Goal: Task Accomplishment & Management: Manage account settings

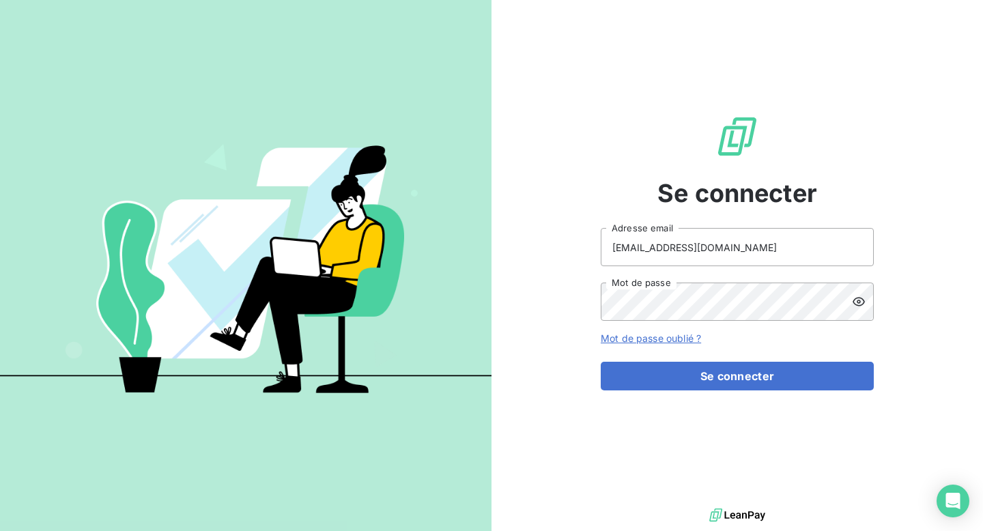
click at [688, 392] on div "Se connecter [EMAIL_ADDRESS][DOMAIN_NAME] Adresse email Mot de passe Mot de pas…" at bounding box center [737, 252] width 273 height 505
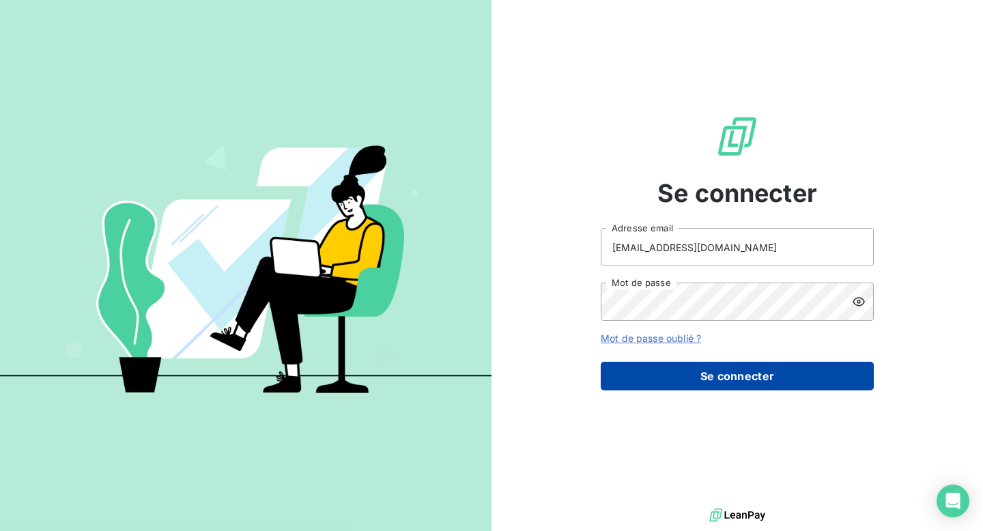
click at [688, 382] on button "Se connecter" at bounding box center [737, 376] width 273 height 29
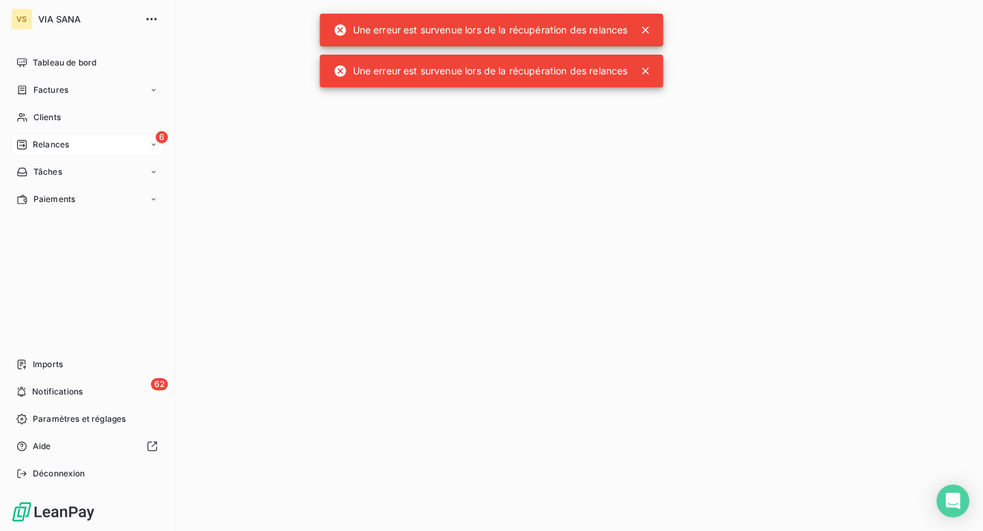
click at [66, 149] on span "Relances" at bounding box center [51, 145] width 36 height 12
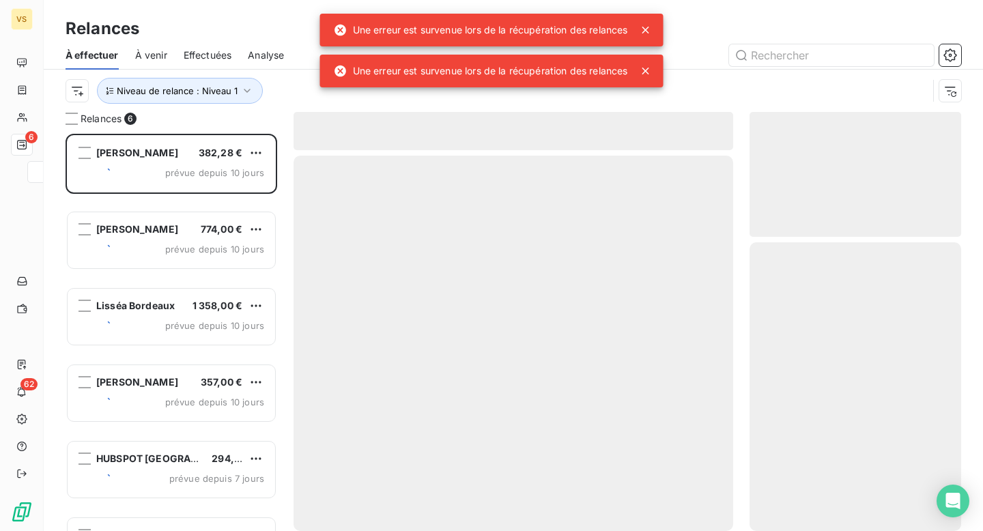
scroll to position [397, 212]
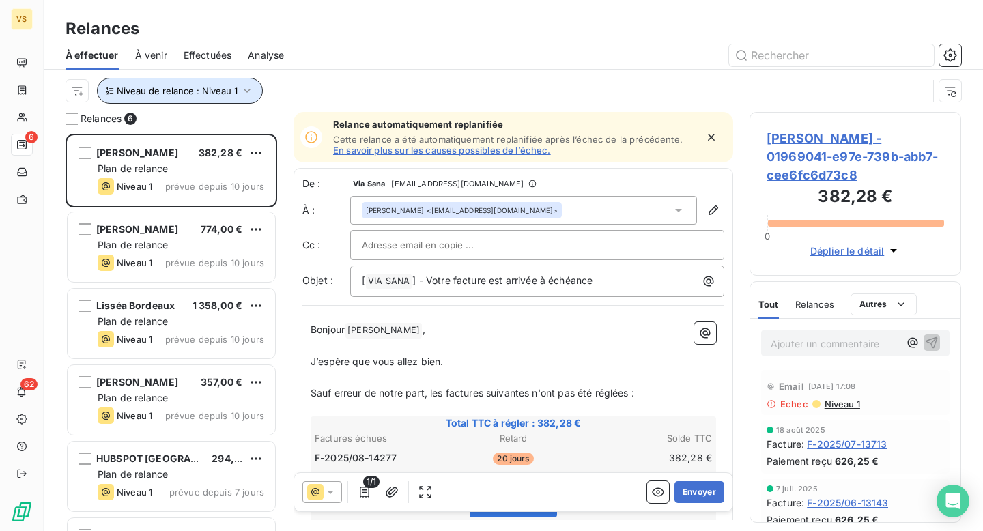
click at [220, 95] on span "Niveau de relance : Niveau 1" at bounding box center [177, 90] width 121 height 11
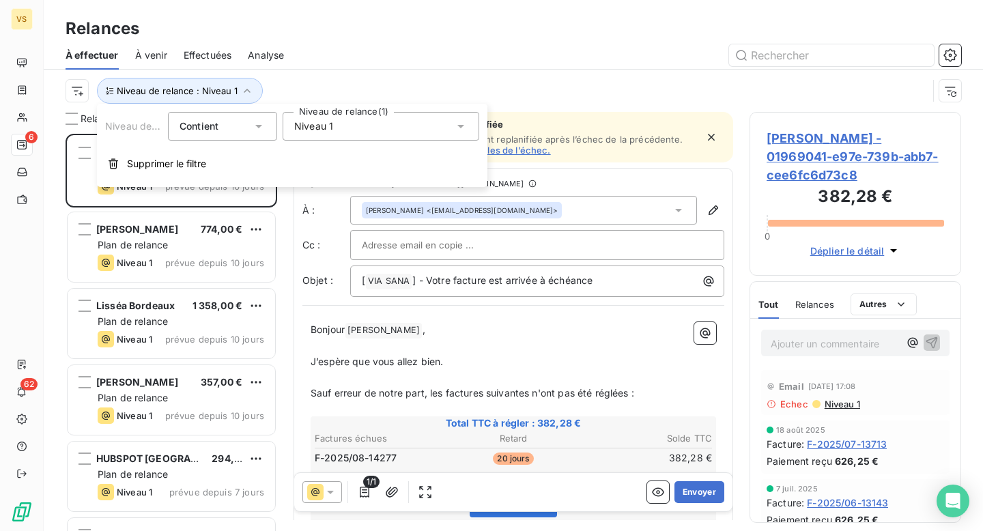
click at [297, 130] on span "Niveau 1" at bounding box center [313, 126] width 39 height 14
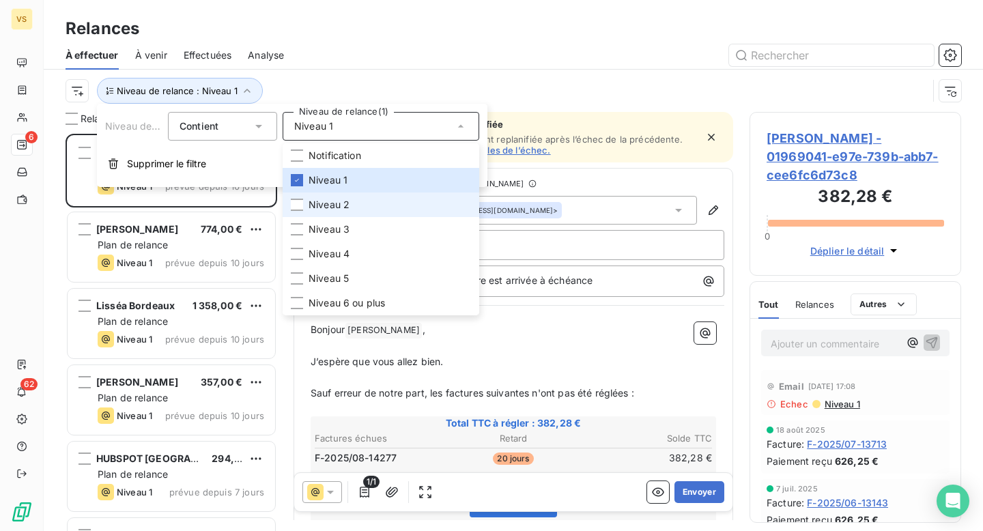
click at [321, 195] on li "Niveau 2" at bounding box center [381, 204] width 197 height 25
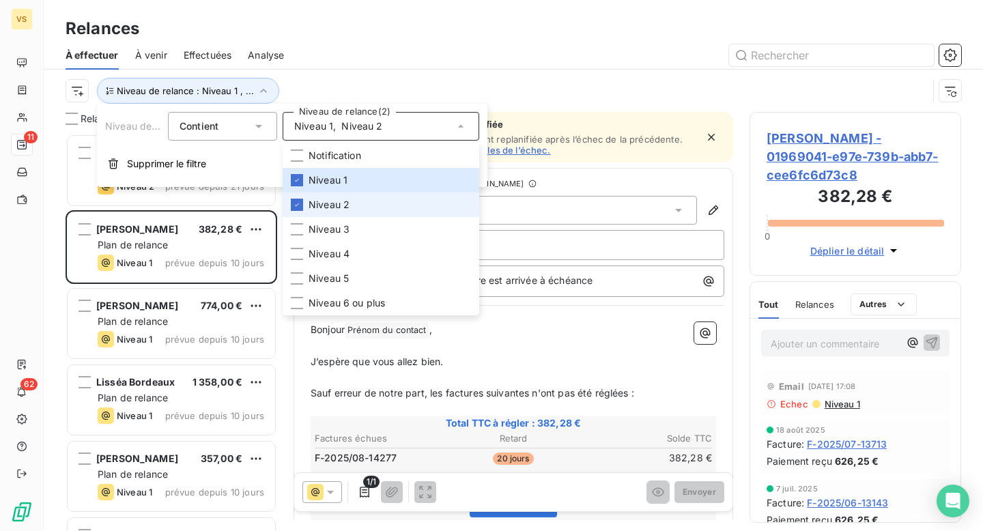
click at [345, 203] on span "Niveau 2" at bounding box center [328, 205] width 41 height 14
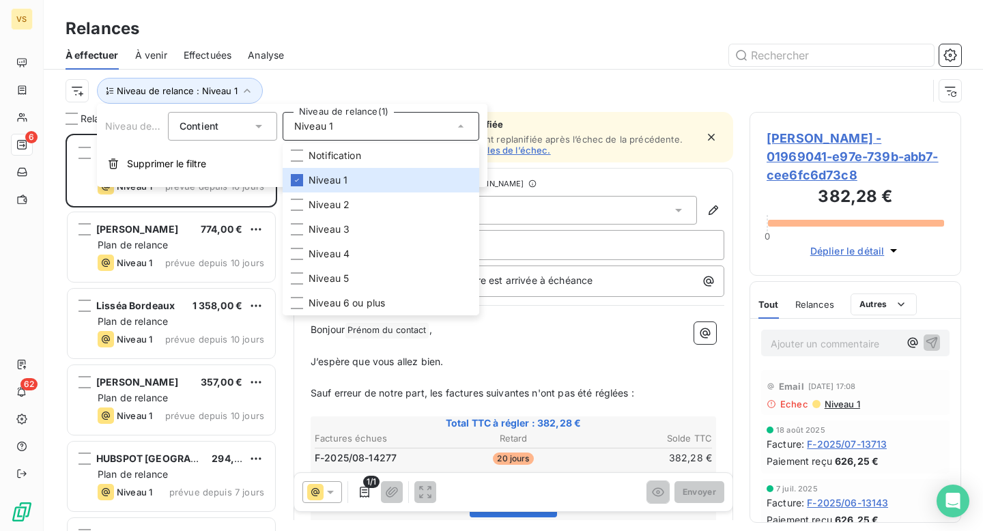
click at [304, 93] on div "Niveau de relance : Niveau 1" at bounding box center [497, 91] width 862 height 26
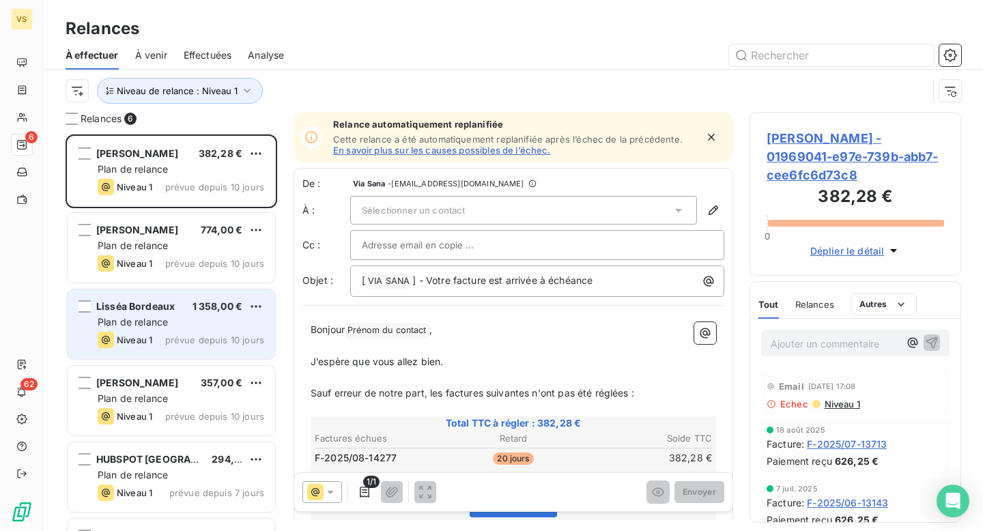
scroll to position [62, 0]
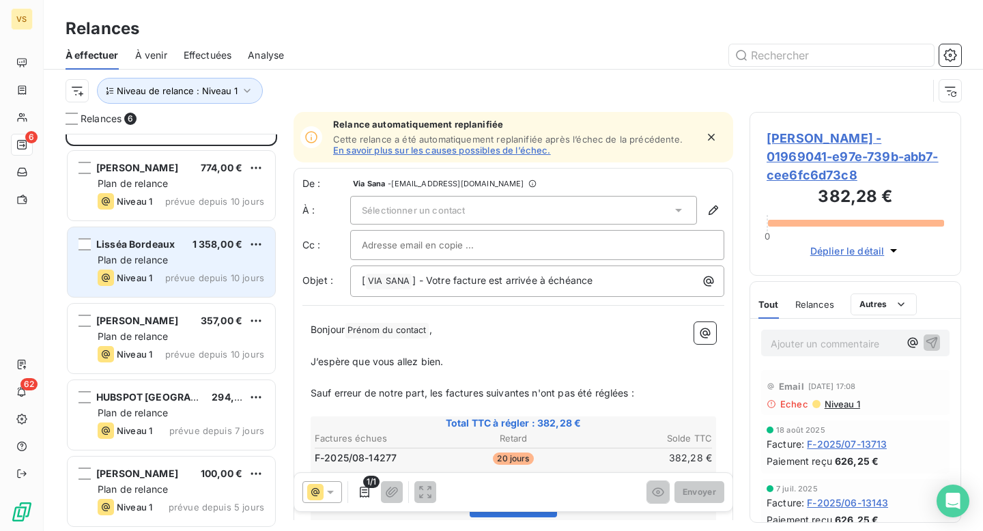
click at [220, 280] on span "prévue depuis 10 jours" at bounding box center [214, 277] width 99 height 11
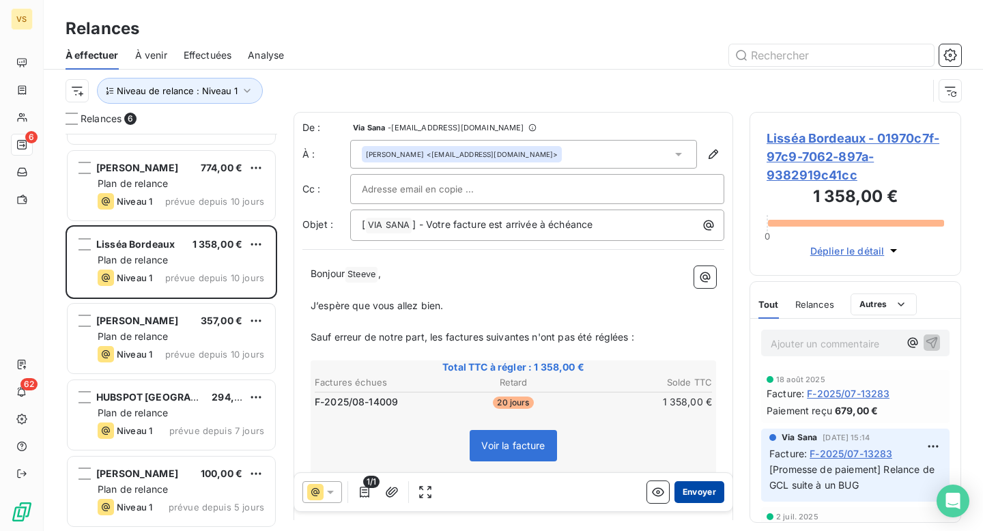
click at [708, 497] on button "Envoyer" at bounding box center [699, 492] width 50 height 22
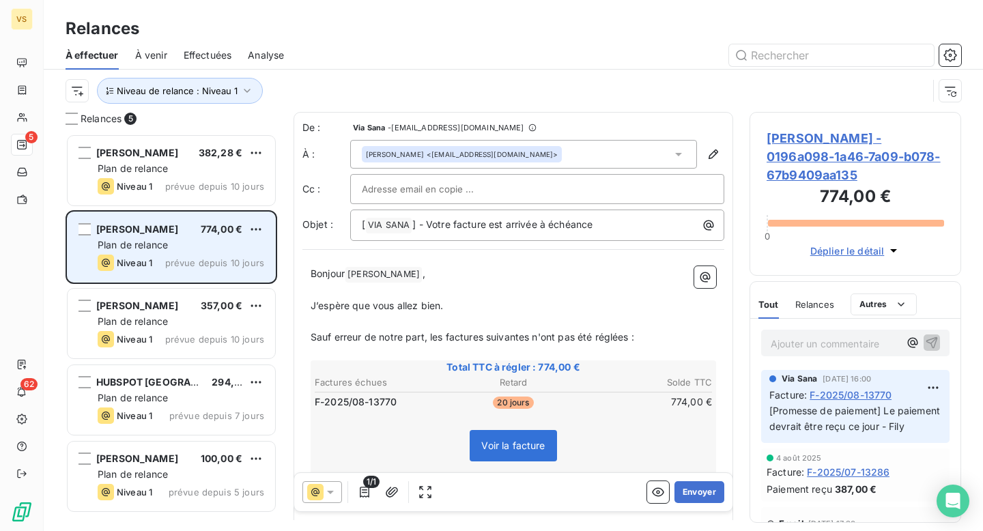
click at [246, 246] on div "Plan de relance" at bounding box center [181, 245] width 167 height 14
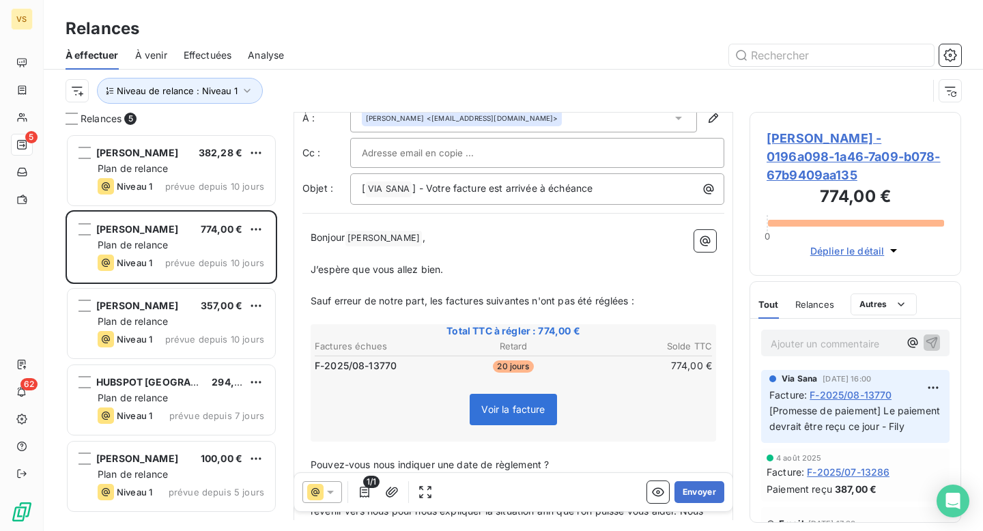
scroll to position [42, 0]
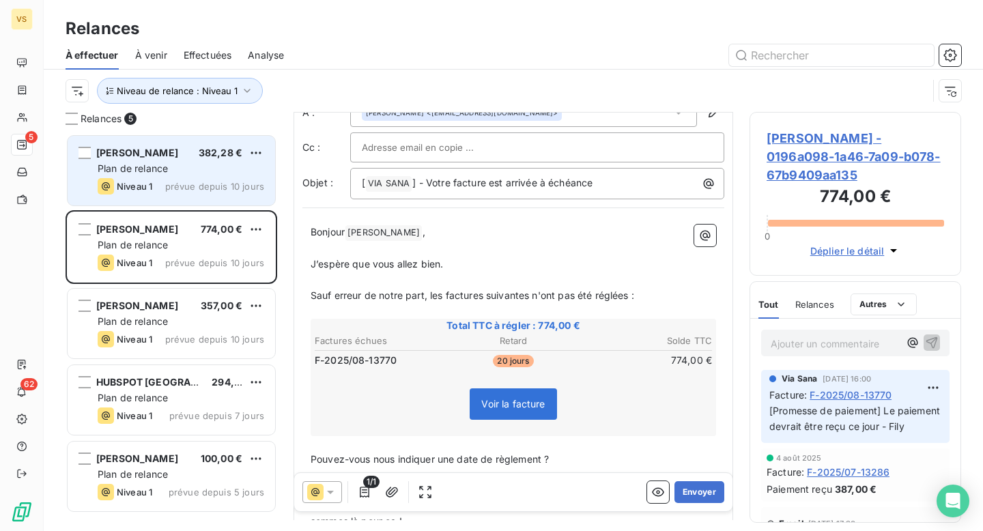
click at [200, 183] on span "prévue depuis 10 jours" at bounding box center [214, 186] width 99 height 11
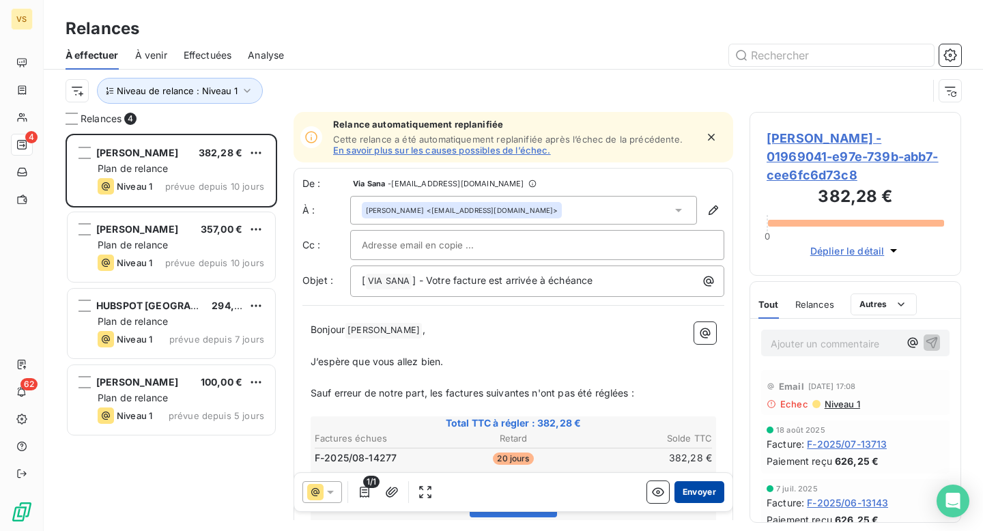
click at [704, 494] on button "Envoyer" at bounding box center [699, 492] width 50 height 22
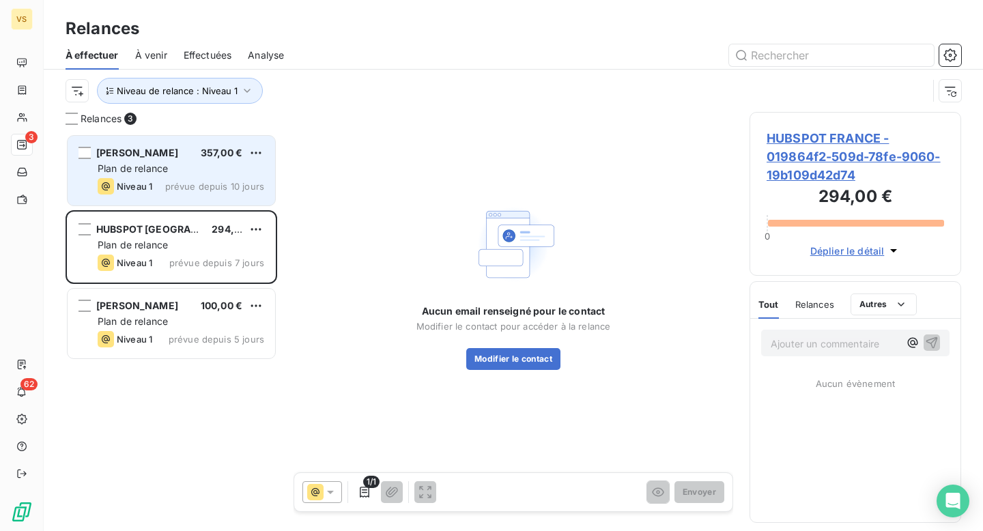
click at [209, 183] on span "prévue depuis 10 jours" at bounding box center [214, 186] width 99 height 11
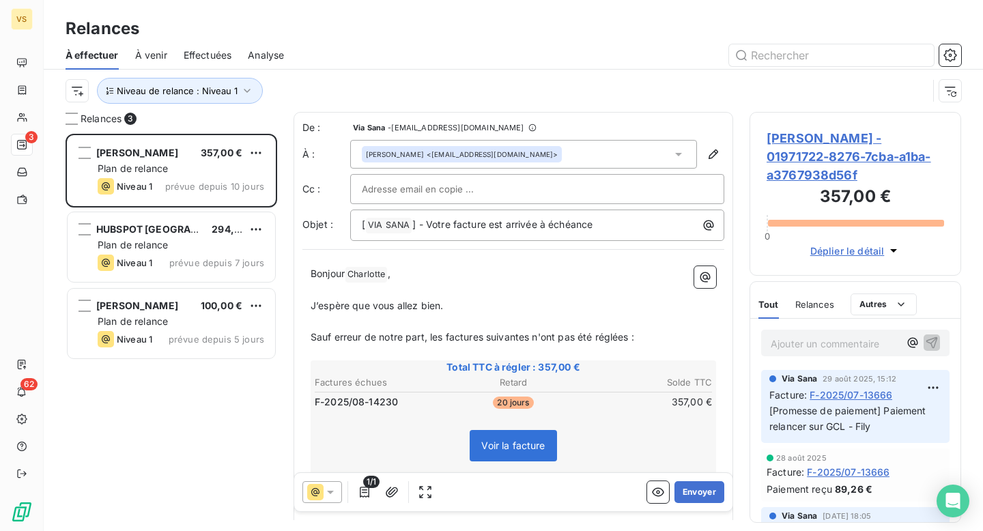
click at [824, 169] on span "[PERSON_NAME] - 01971722-8276-7cba-a1ba-a3767938d56f" at bounding box center [854, 156] width 177 height 55
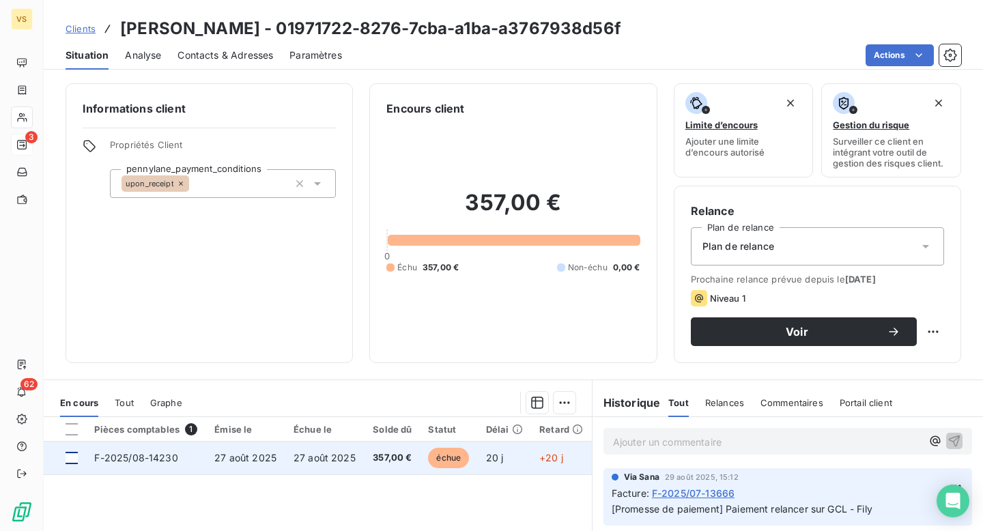
click at [70, 455] on div at bounding box center [72, 458] width 12 height 12
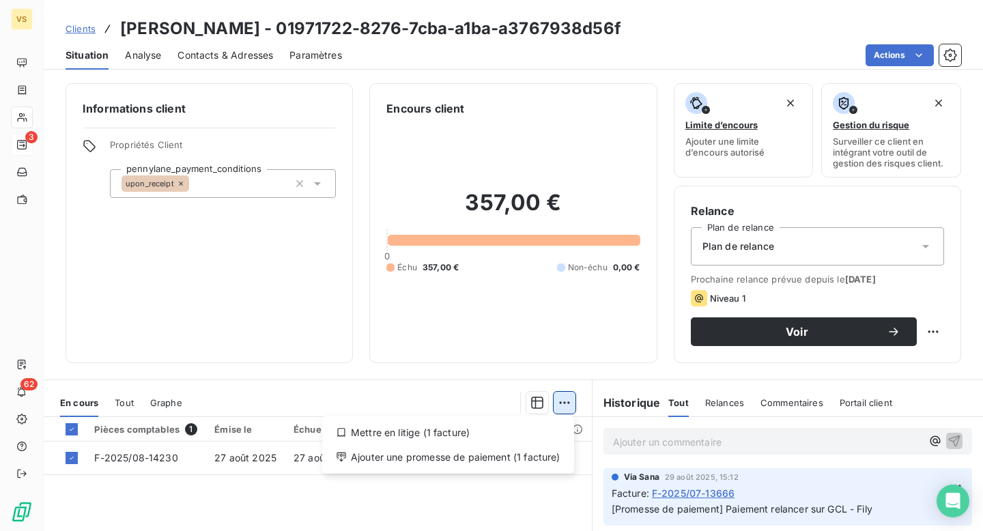
click at [567, 409] on html "VS 3 62 Clients [PERSON_NAME] - 01971722-8276-7cba-a1ba-a3767938d56f Situation …" at bounding box center [491, 265] width 983 height 531
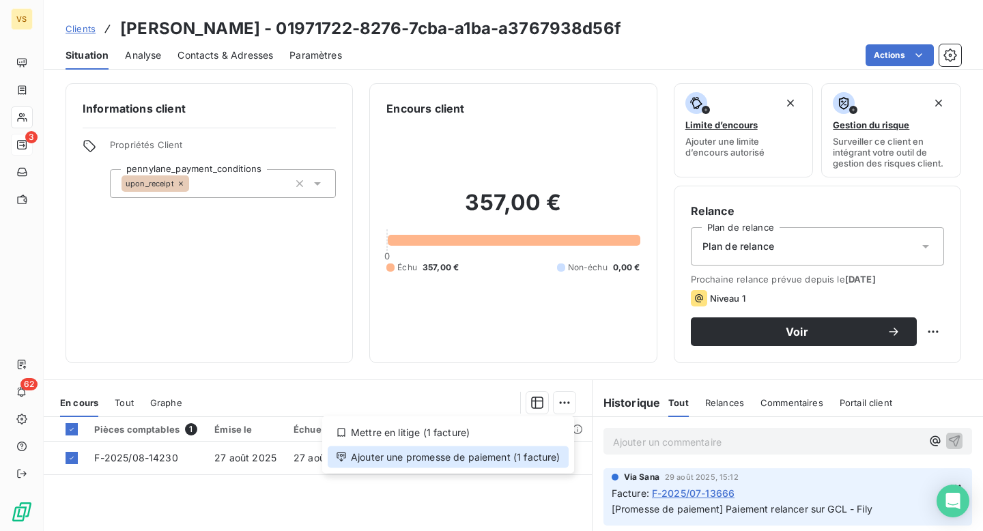
click at [476, 458] on div "Ajouter une promesse de paiement (1 facture)" at bounding box center [448, 457] width 241 height 22
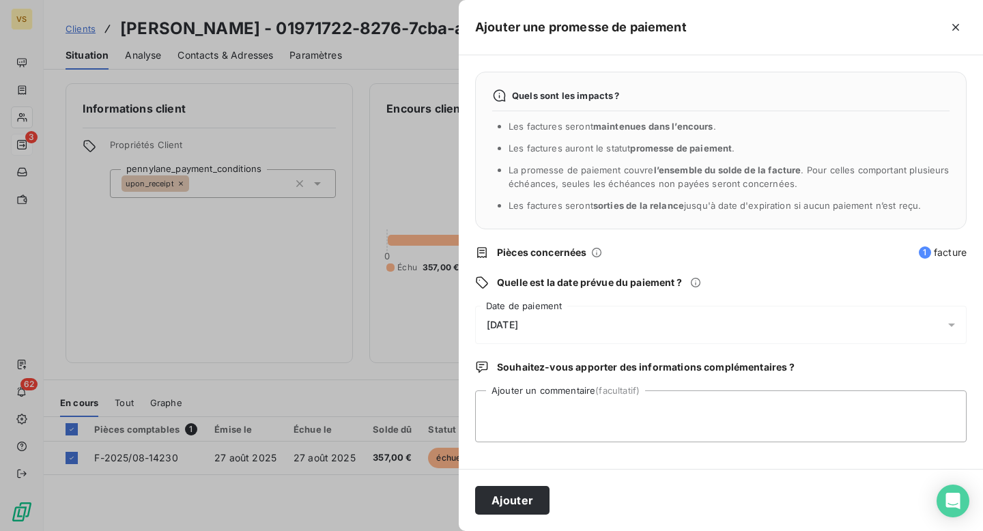
click at [550, 337] on div "[DATE]" at bounding box center [720, 325] width 491 height 38
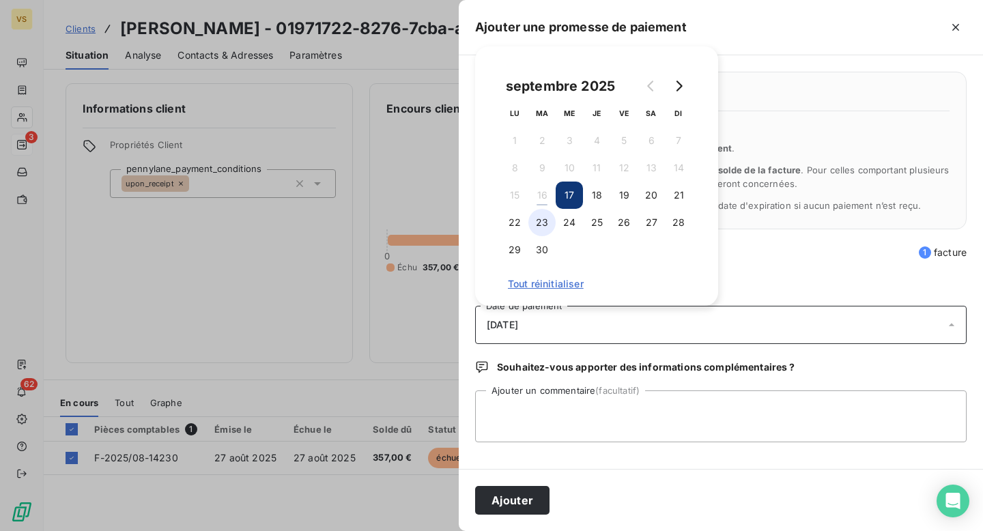
click at [545, 225] on button "23" at bounding box center [541, 222] width 27 height 27
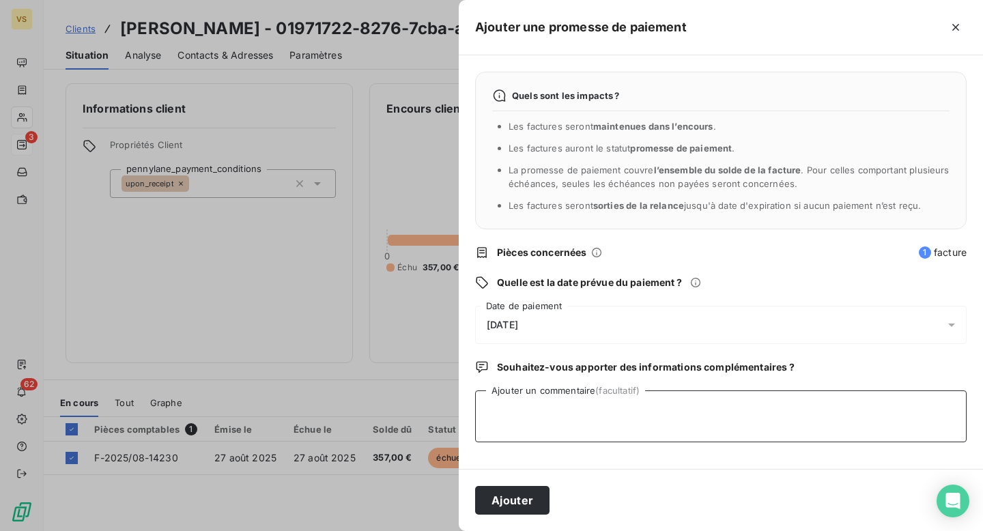
click at [577, 407] on textarea "Ajouter un commentaire (facultatif)" at bounding box center [720, 416] width 491 height 52
type textarea "Paiement rel"
click at [475, 486] on button "Ajouter" at bounding box center [512, 500] width 74 height 29
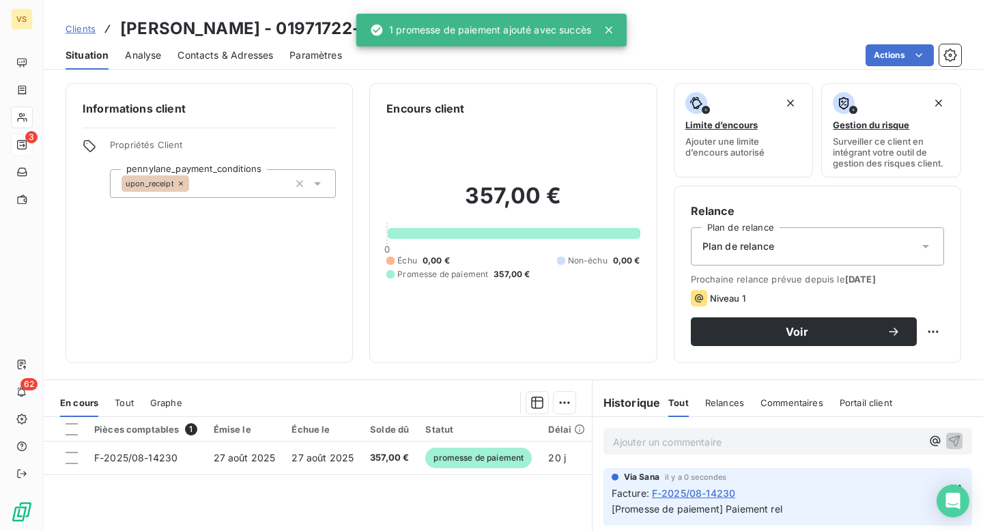
click at [562, 414] on div "En cours Tout Graphe" at bounding box center [318, 402] width 548 height 29
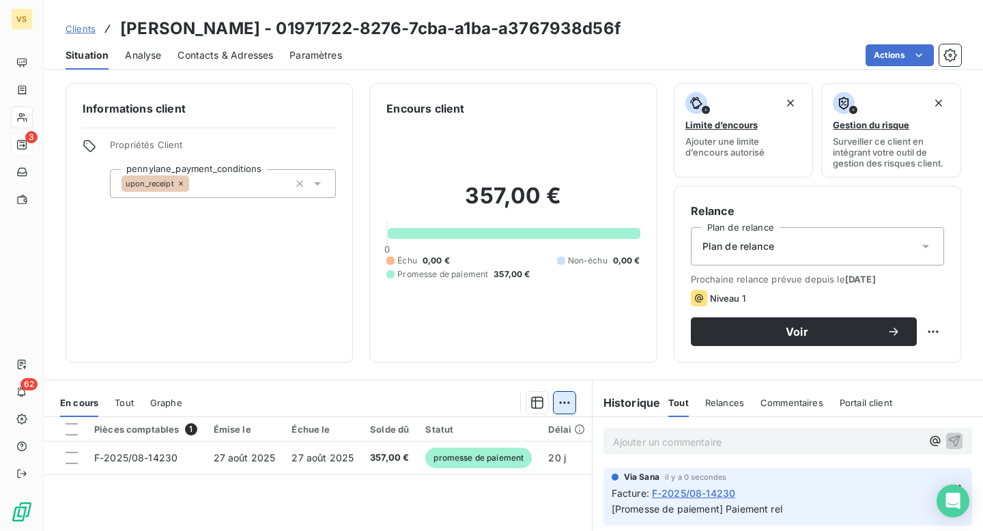
click at [562, 407] on html "VS 3 62 Clients [PERSON_NAME] - 01971722-8276-7cba-a1ba-a3767938d56f Situation …" at bounding box center [491, 265] width 983 height 531
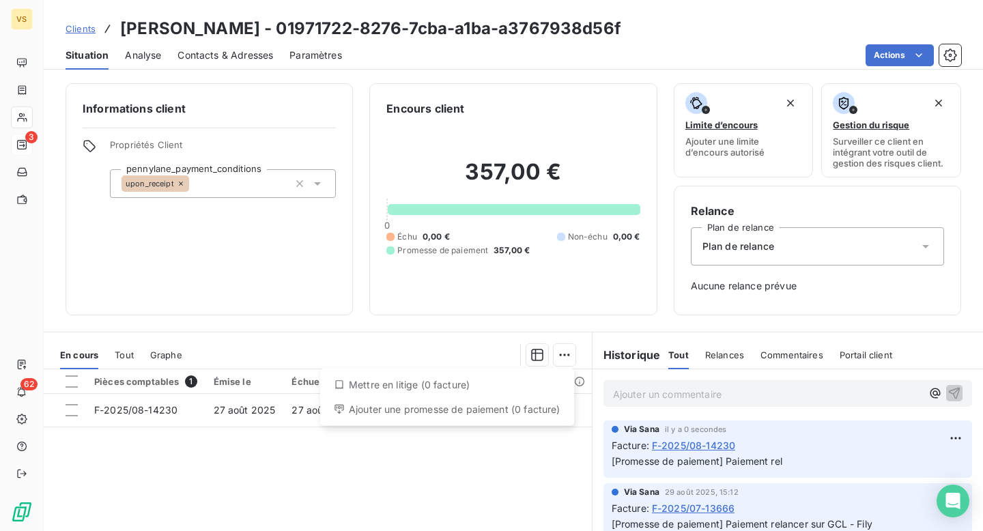
click at [457, 467] on html "VS 3 62 Clients [PERSON_NAME] - 01971722-8276-7cba-a1ba-a3767938d56f Situation …" at bounding box center [491, 265] width 983 height 531
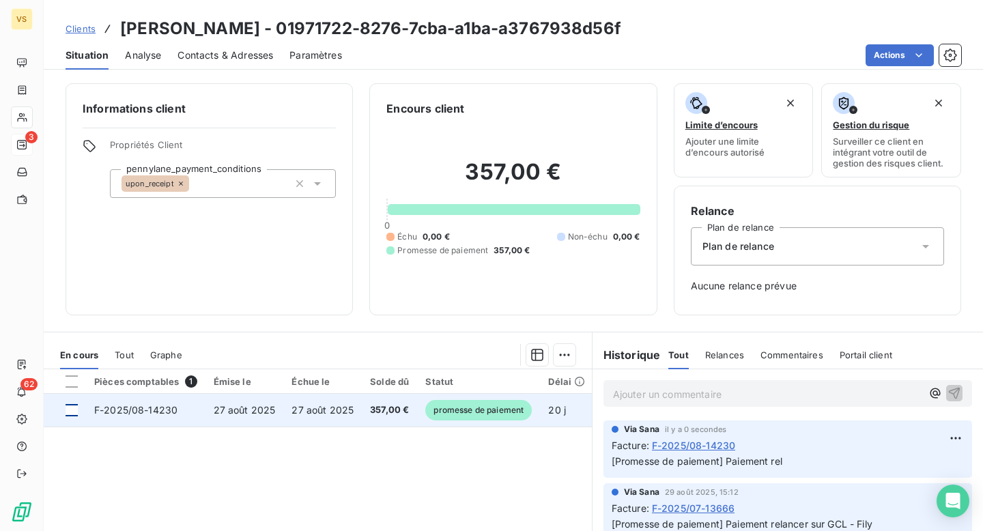
click at [67, 412] on div at bounding box center [72, 410] width 12 height 12
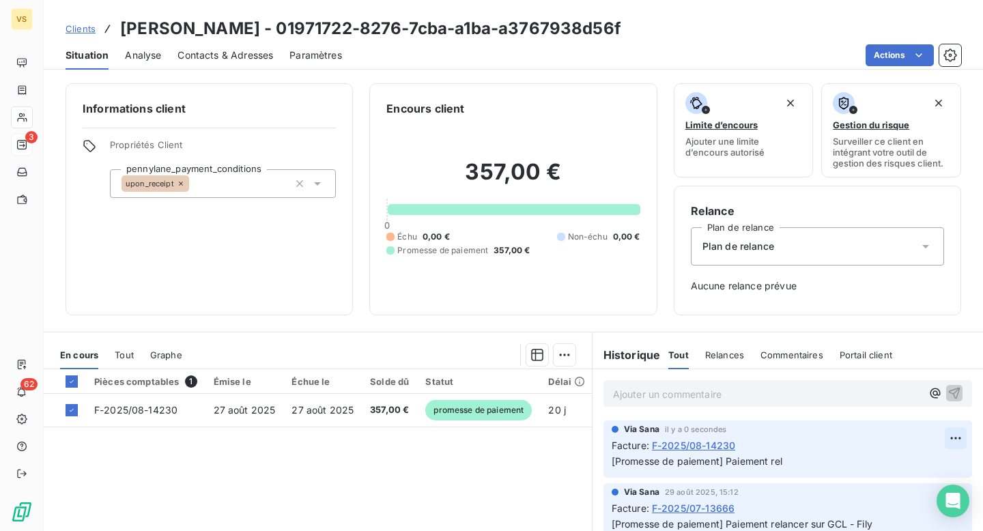
click at [962, 432] on html "VS 3 62 Clients [PERSON_NAME] - 01971722-8276-7cba-a1ba-a3767938d56f Situation …" at bounding box center [491, 265] width 983 height 531
click at [911, 461] on div "Editer" at bounding box center [922, 469] width 76 height 22
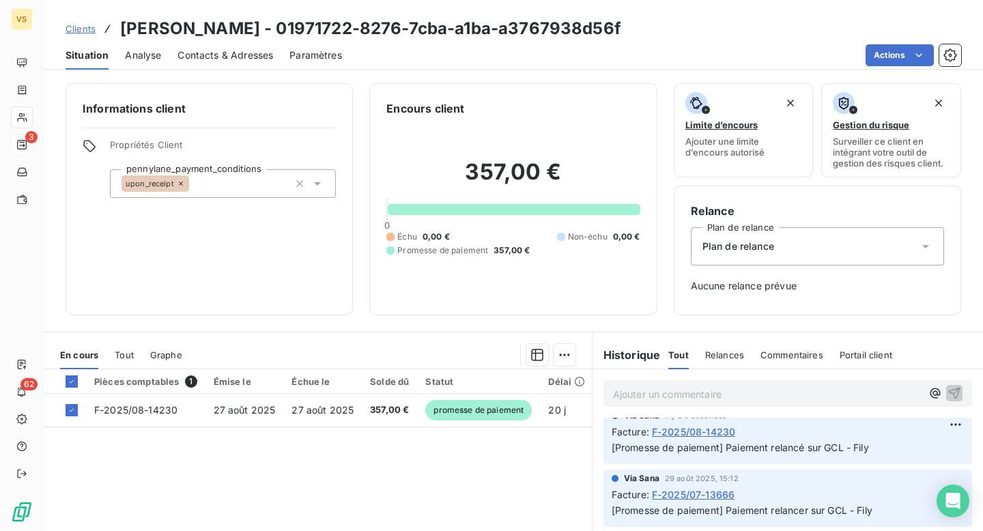
scroll to position [29, 0]
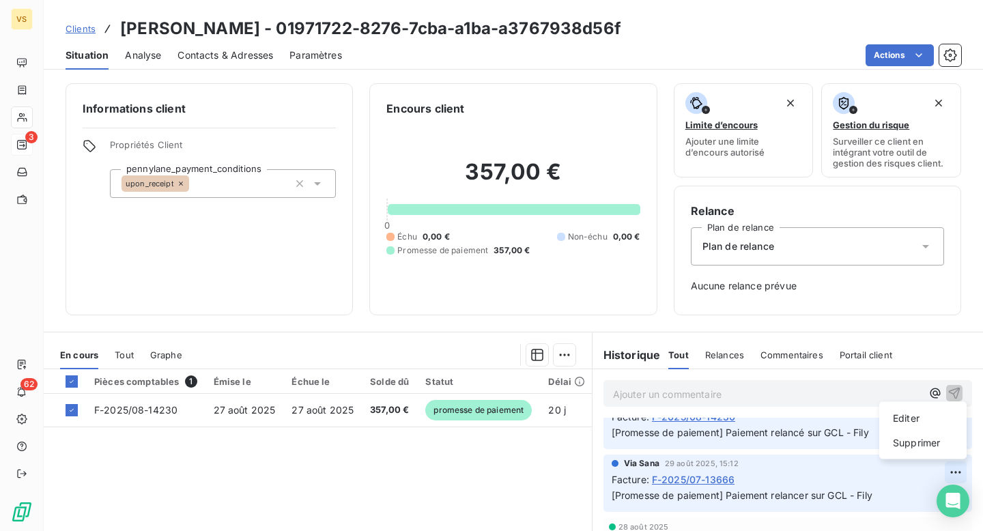
click at [954, 470] on html "VS 3 62 Clients [PERSON_NAME] - 01971722-8276-7cba-a1ba-a3767938d56f Situation …" at bounding box center [491, 265] width 983 height 531
click at [918, 416] on div "Editer" at bounding box center [922, 418] width 76 height 22
click at [811, 498] on span "[Promesse de paiement] Paiement relancer sur GCL - Fily" at bounding box center [742, 495] width 261 height 12
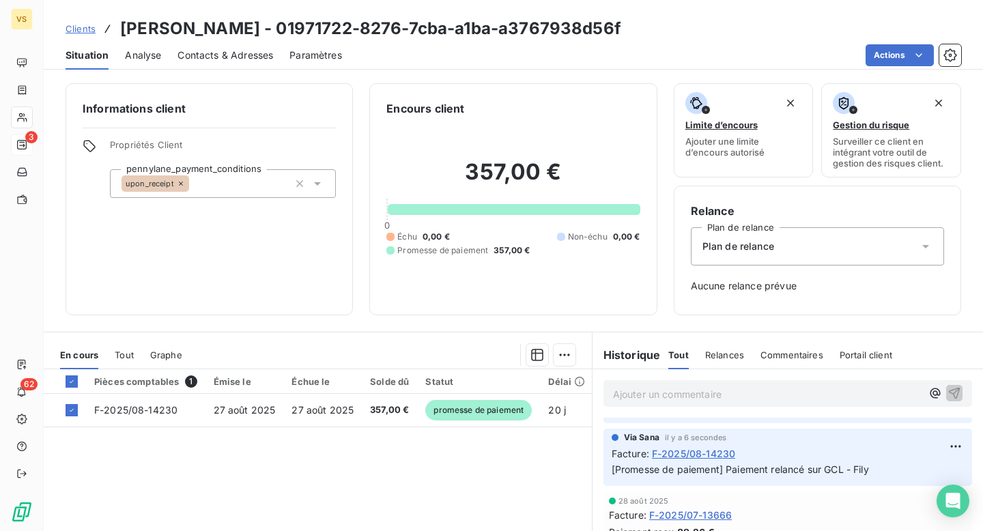
scroll to position [58, 0]
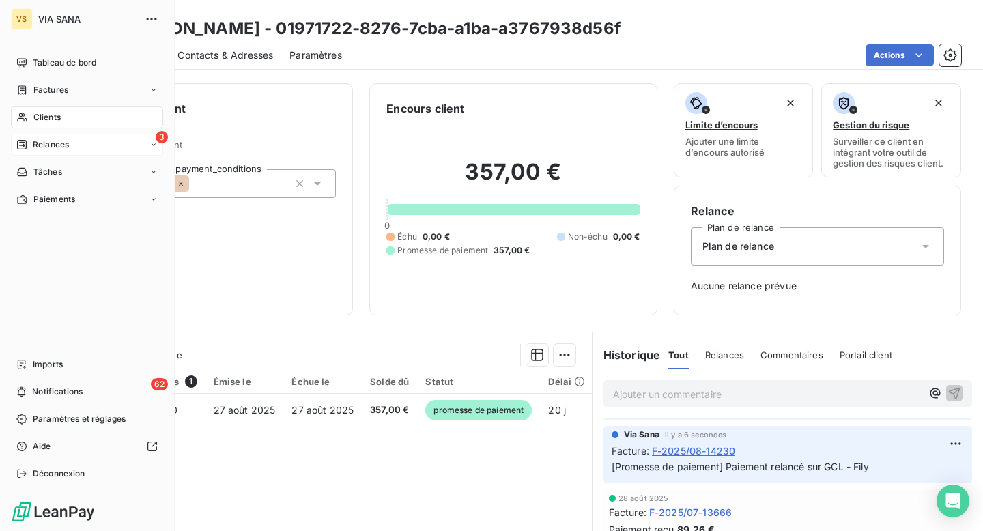
click at [68, 148] on span "Relances" at bounding box center [51, 145] width 36 height 12
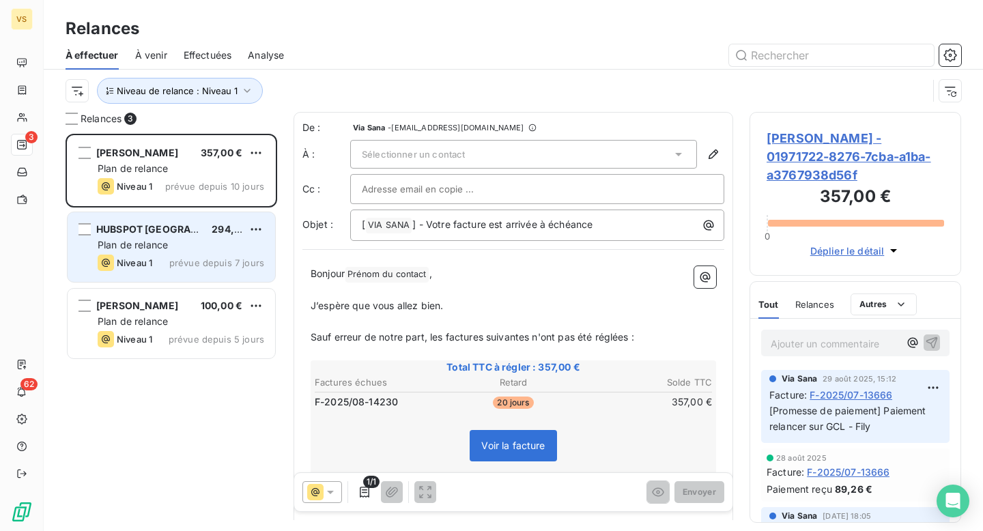
click at [177, 240] on div "Plan de relance" at bounding box center [181, 245] width 167 height 14
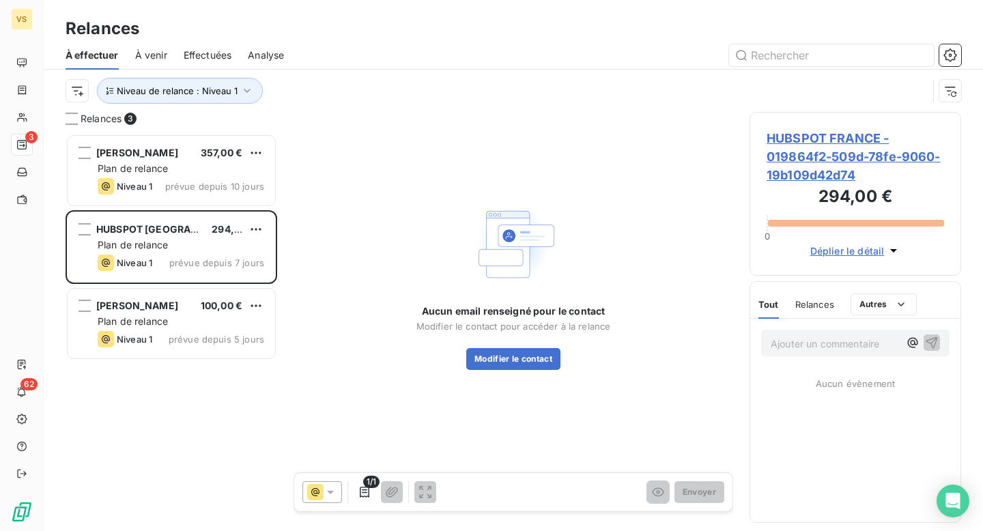
click at [803, 169] on span "HUBSPOT FRANCE - 019864f2-509d-78fe-9060-19b109d42d74" at bounding box center [854, 156] width 177 height 55
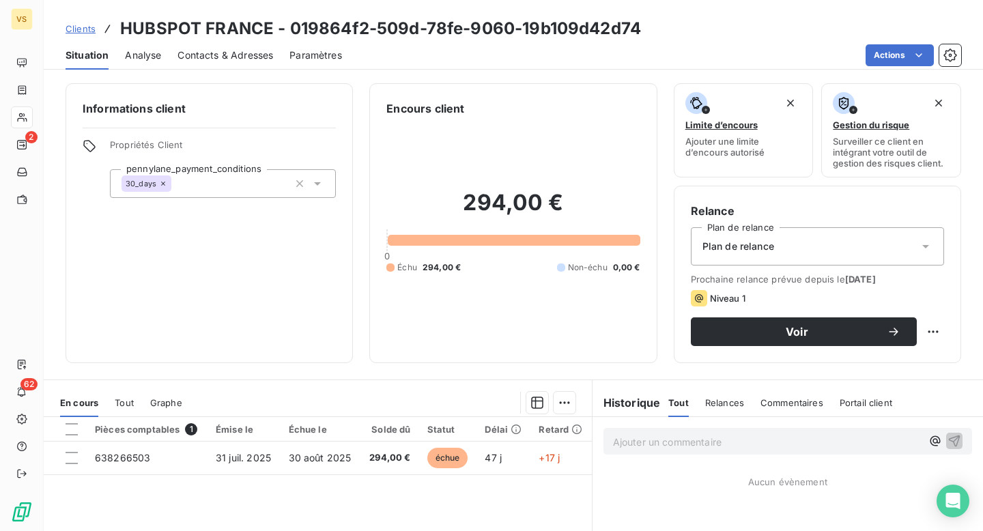
click at [533, 47] on div "Actions" at bounding box center [659, 55] width 603 height 22
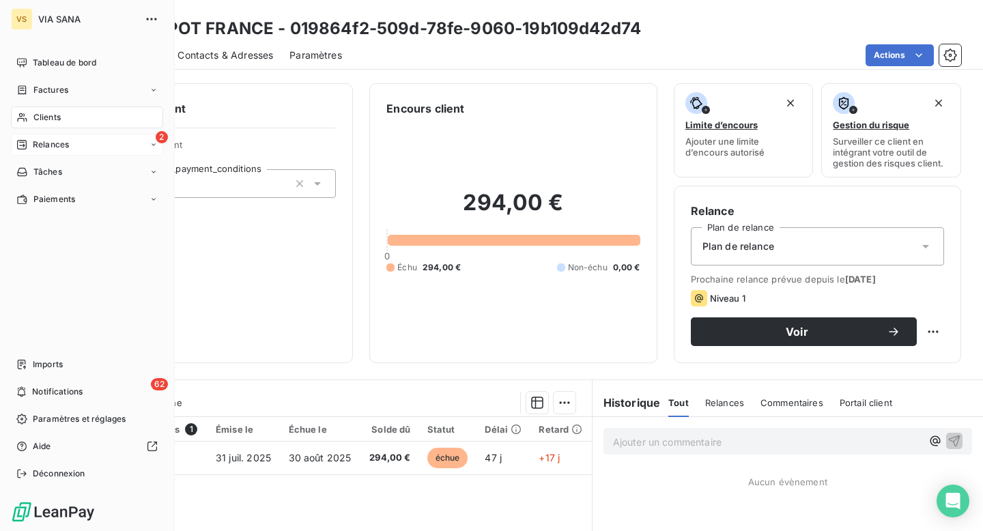
click at [20, 145] on icon at bounding box center [22, 145] width 10 height 10
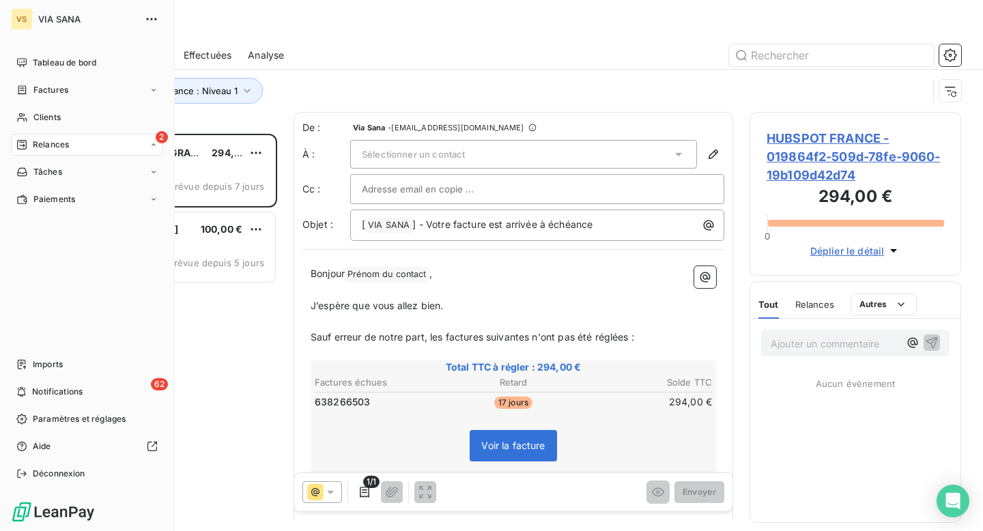
scroll to position [397, 212]
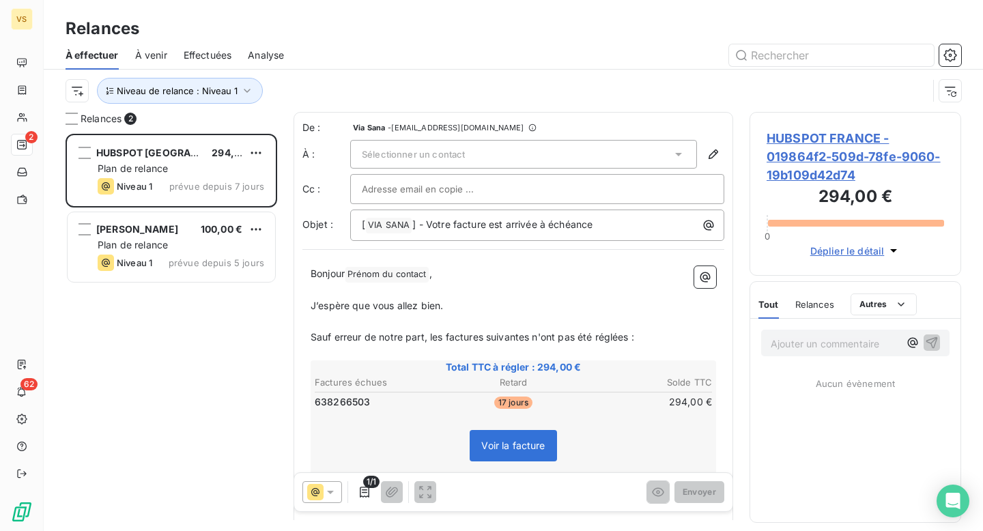
click at [792, 162] on span "HUBSPOT FRANCE - 019864f2-509d-78fe-9060-19b109d42d74" at bounding box center [854, 156] width 177 height 55
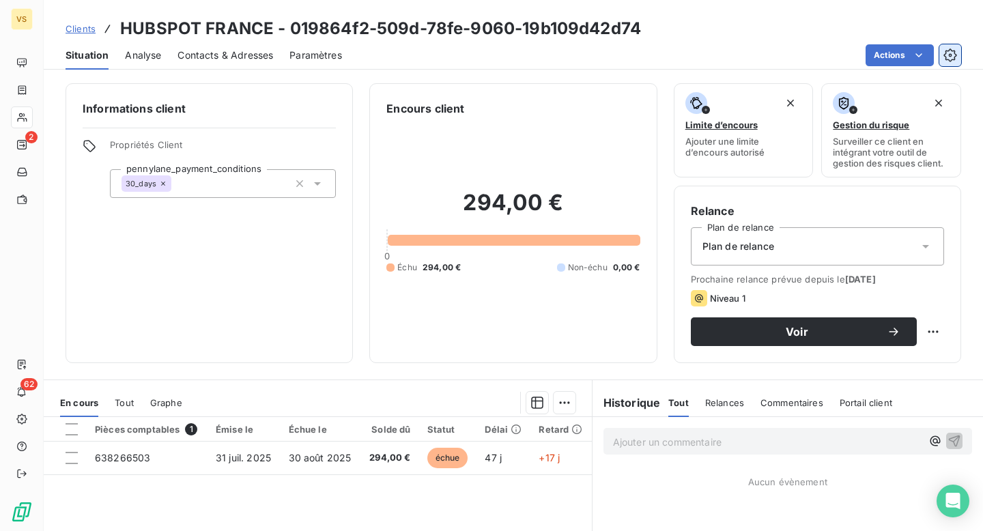
click at [940, 61] on button "button" at bounding box center [950, 55] width 22 height 22
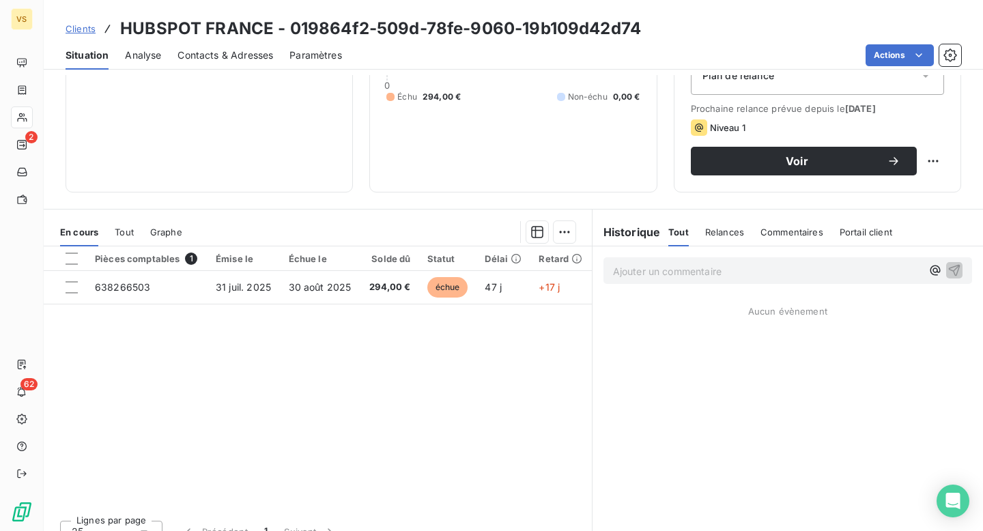
scroll to position [190, 0]
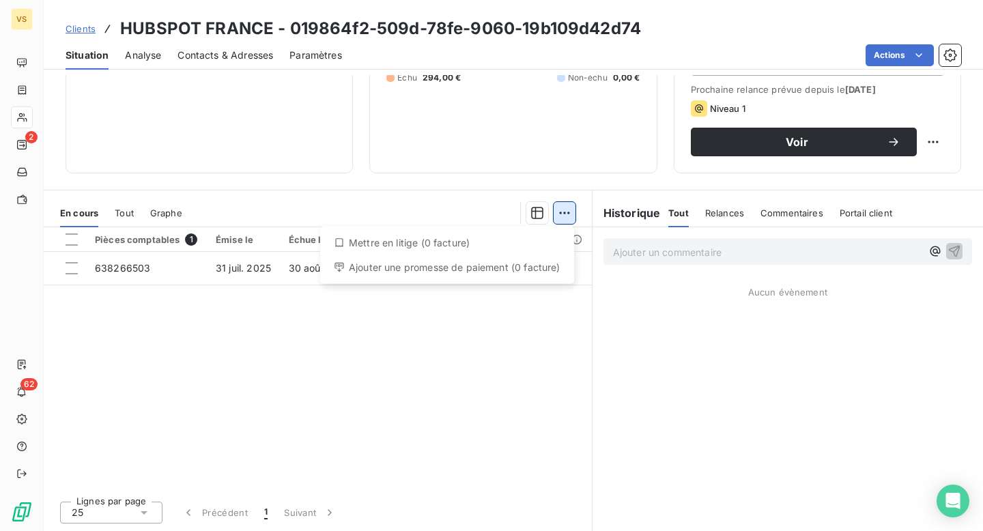
click at [564, 218] on html "VS 2 62 Clients HUBSPOT [GEOGRAPHIC_DATA] - 019864f2-509d-78fe-9060-19b109d42d7…" at bounding box center [491, 265] width 983 height 531
click at [320, 378] on html "VS 2 62 Clients HUBSPOT [GEOGRAPHIC_DATA] - 019864f2-509d-78fe-9060-19b109d42d7…" at bounding box center [491, 265] width 983 height 531
click at [117, 209] on span "Tout" at bounding box center [124, 212] width 19 height 11
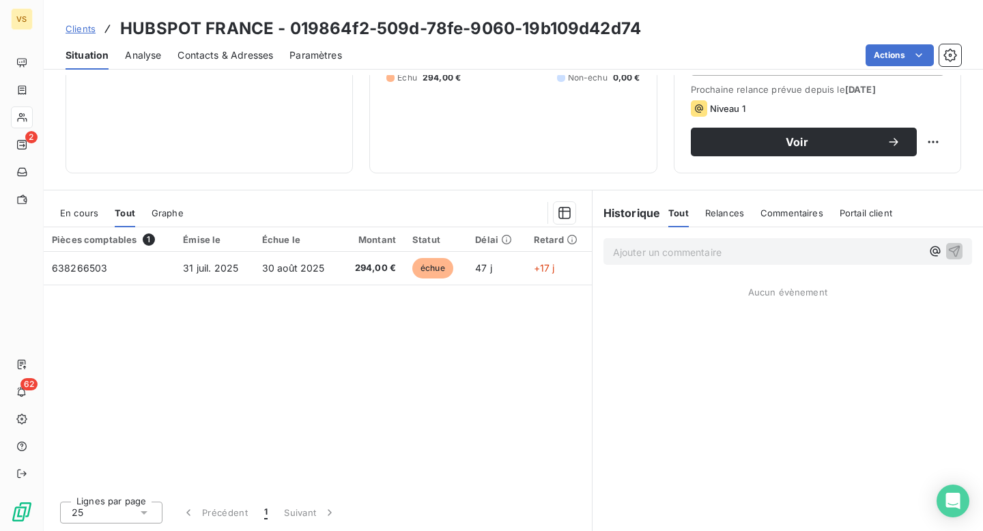
click at [144, 209] on div "En cours Tout Graphe" at bounding box center [318, 213] width 548 height 29
click at [152, 209] on span "Graphe" at bounding box center [168, 212] width 32 height 11
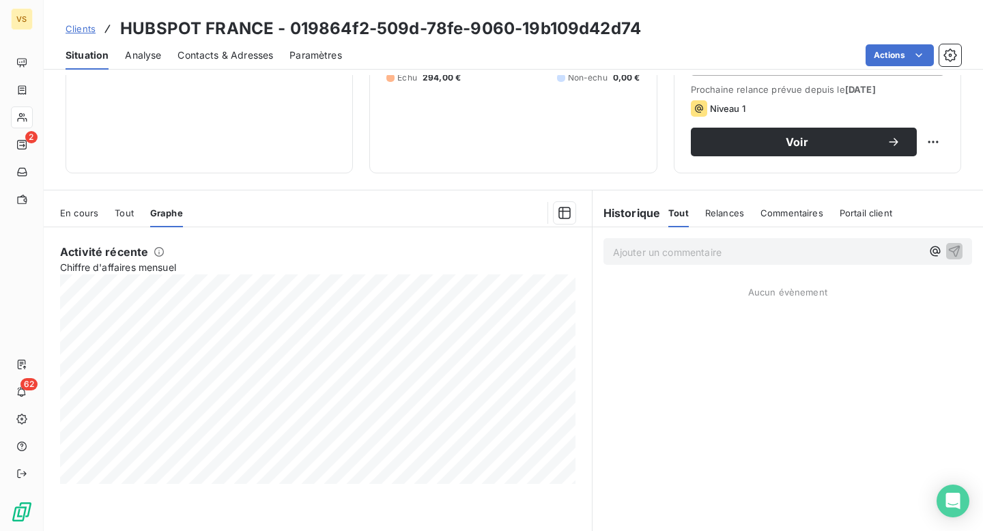
click at [126, 216] on span "Tout" at bounding box center [124, 212] width 19 height 11
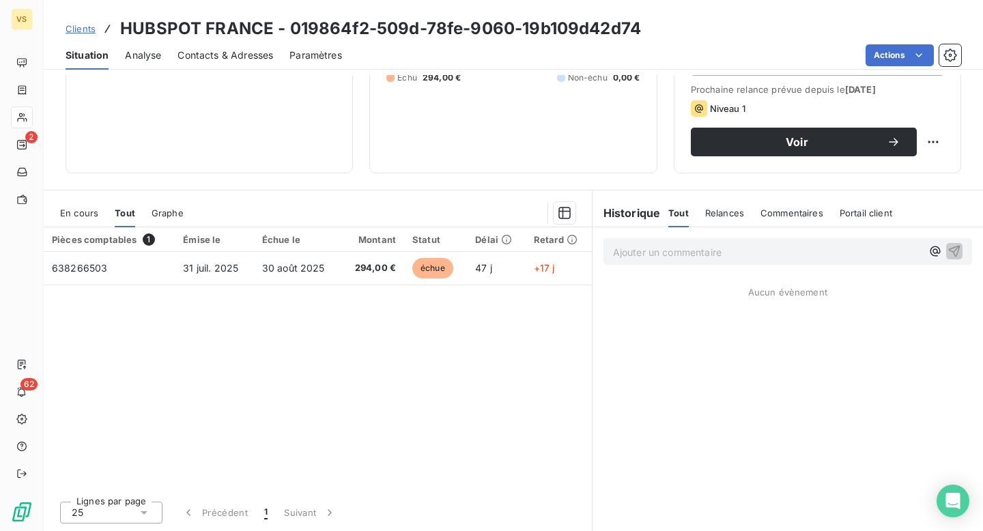
click at [89, 216] on span "En cours" at bounding box center [79, 212] width 38 height 11
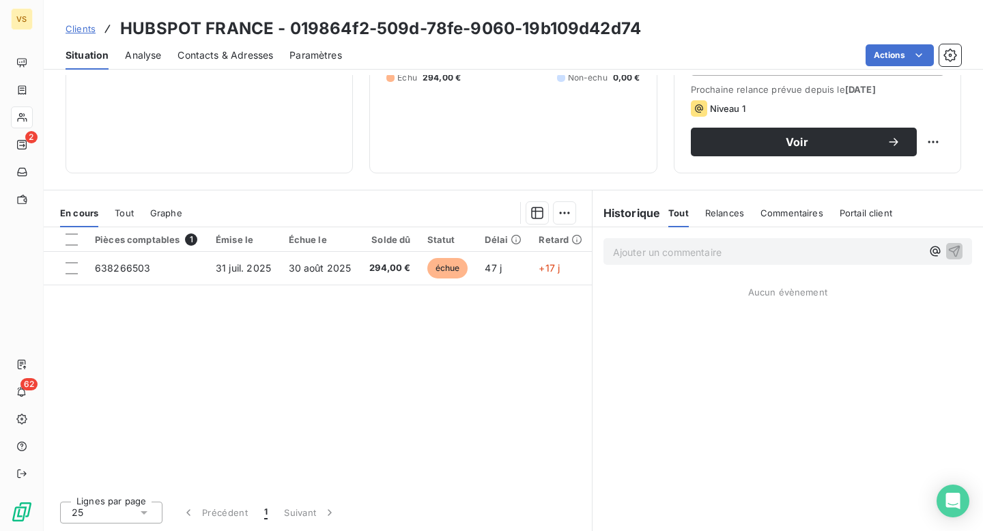
click at [132, 212] on span "Tout" at bounding box center [124, 212] width 19 height 11
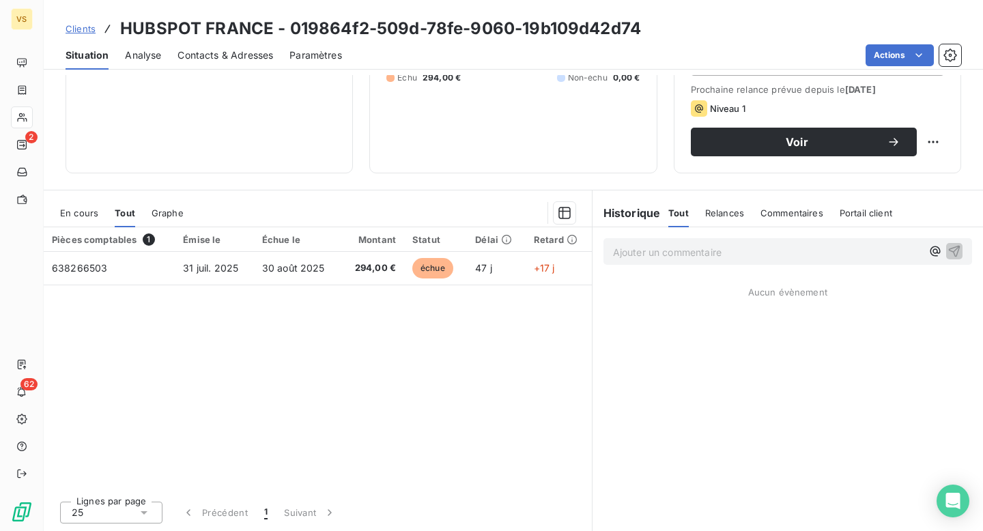
scroll to position [0, 0]
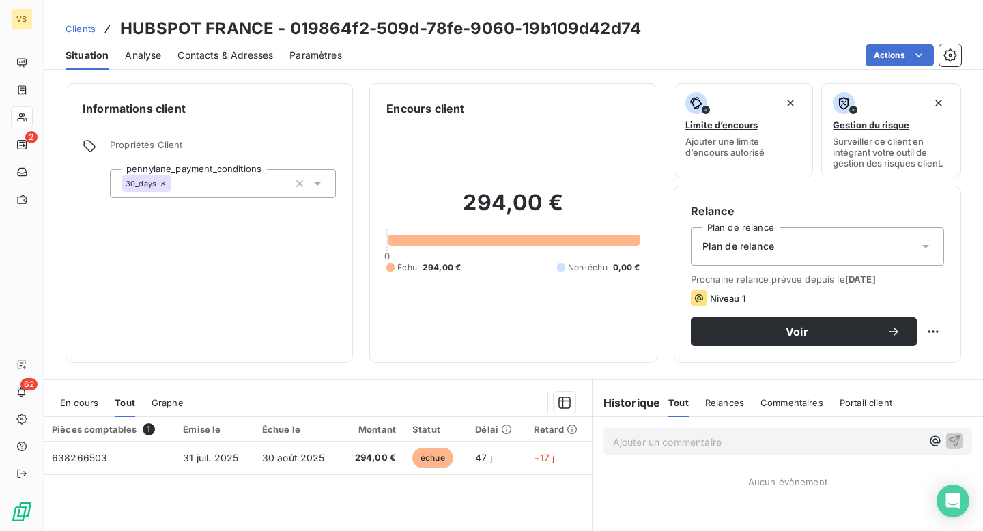
click at [156, 61] on span "Analyse" at bounding box center [143, 55] width 36 height 14
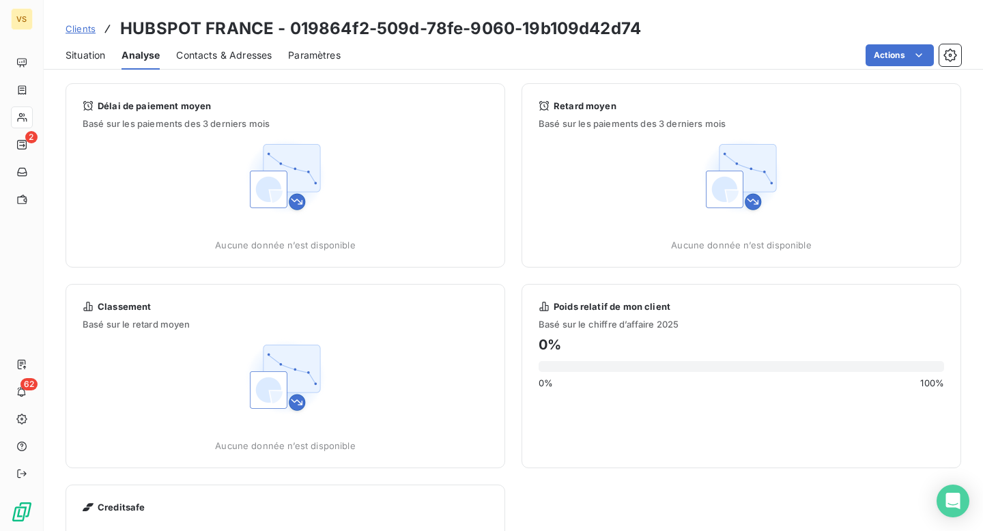
click at [202, 51] on span "Contacts & Adresses" at bounding box center [224, 55] width 96 height 14
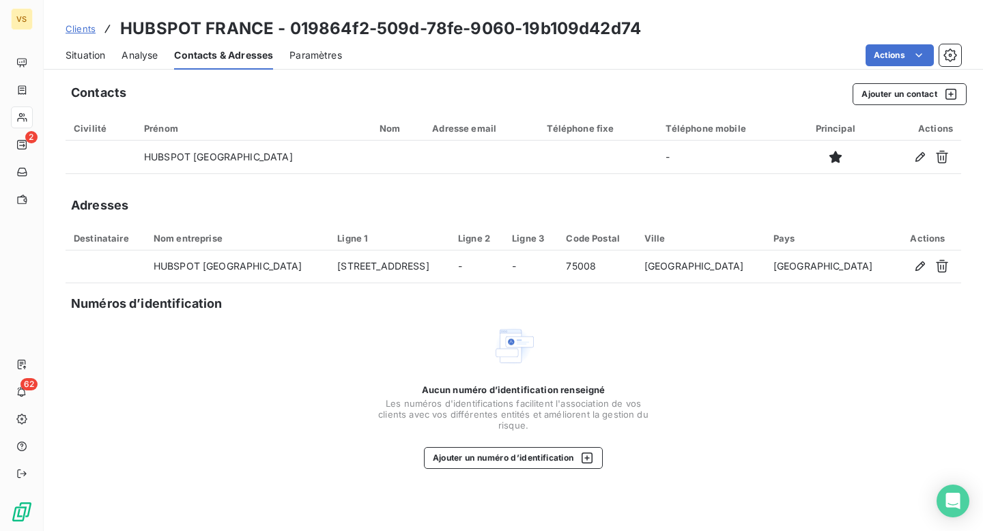
click at [341, 52] on span "Paramètres" at bounding box center [315, 55] width 53 height 14
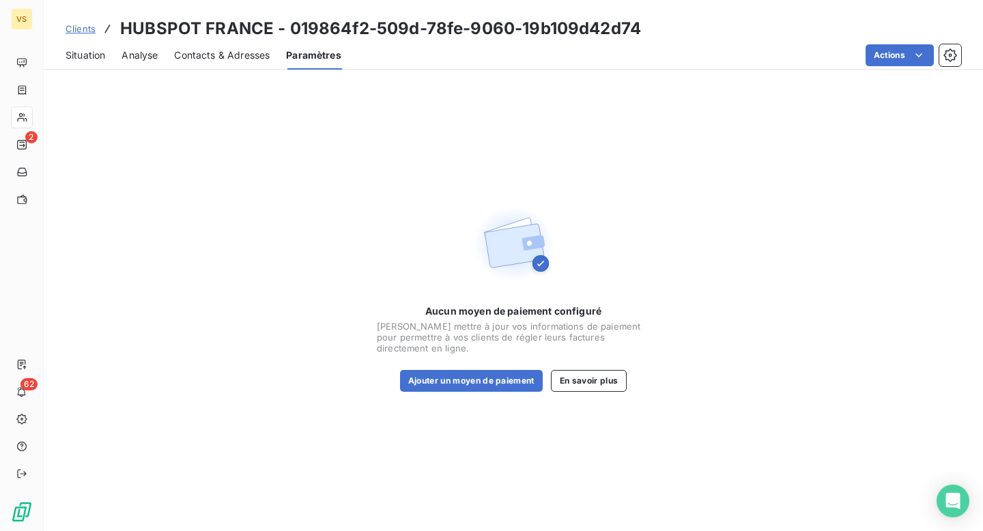
click at [253, 65] on div "Contacts & Adresses" at bounding box center [222, 55] width 96 height 29
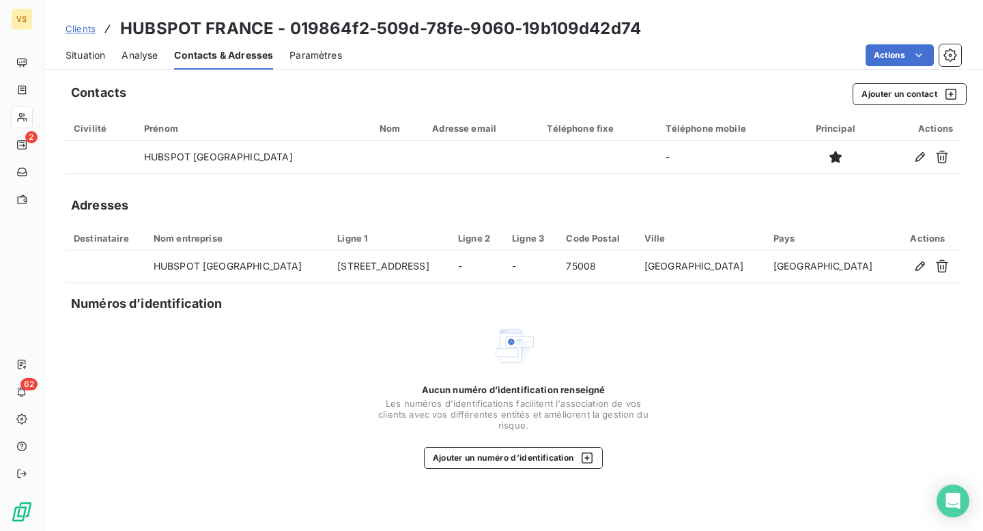
click at [89, 47] on div "Situation" at bounding box center [86, 55] width 40 height 29
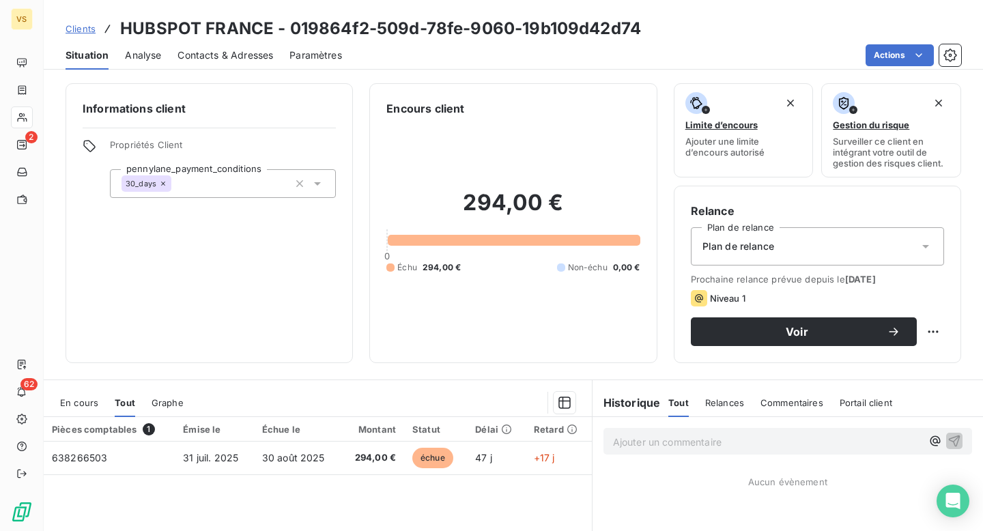
click at [878, 17] on div "Clients HUBSPOT [GEOGRAPHIC_DATA] - 019864f2-509d-78fe-9060-19b109d42d74" at bounding box center [513, 28] width 939 height 25
